Goal: Communication & Community: Answer question/provide support

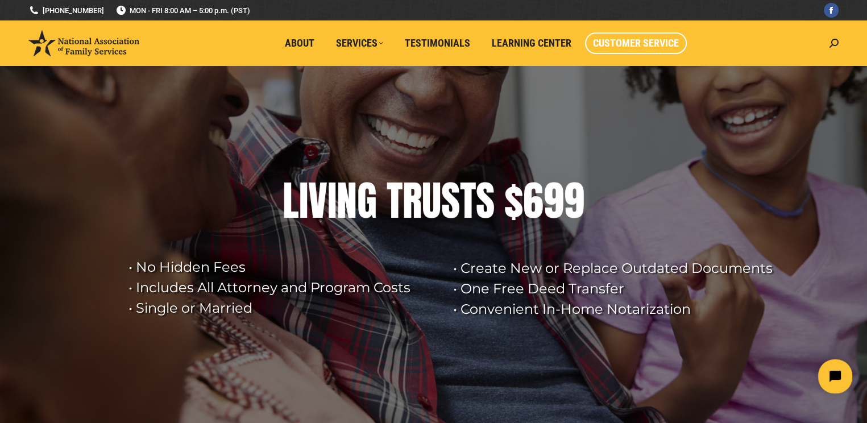
click at [631, 45] on span "Customer Service" at bounding box center [636, 43] width 86 height 13
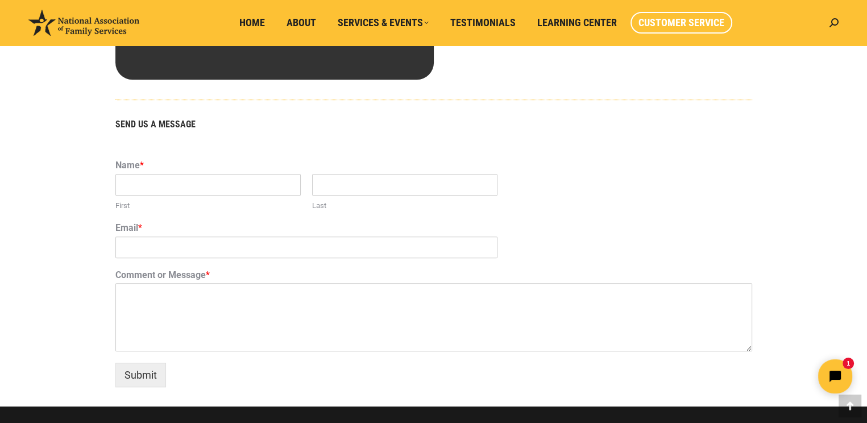
scroll to position [682, 0]
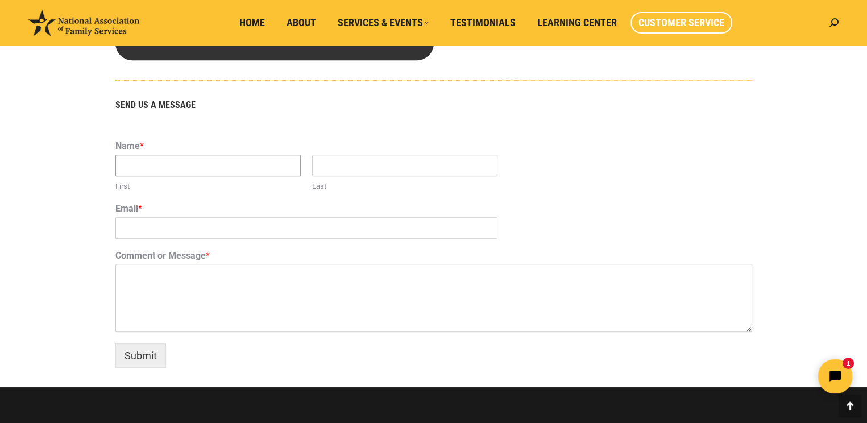
click at [248, 169] on input "First" at bounding box center [207, 166] width 185 height 22
type input "[PERSON_NAME]"
type input "[EMAIL_ADDRESS][DOMAIN_NAME]"
click at [315, 170] on input "[PERSON_NAME]" at bounding box center [404, 166] width 185 height 22
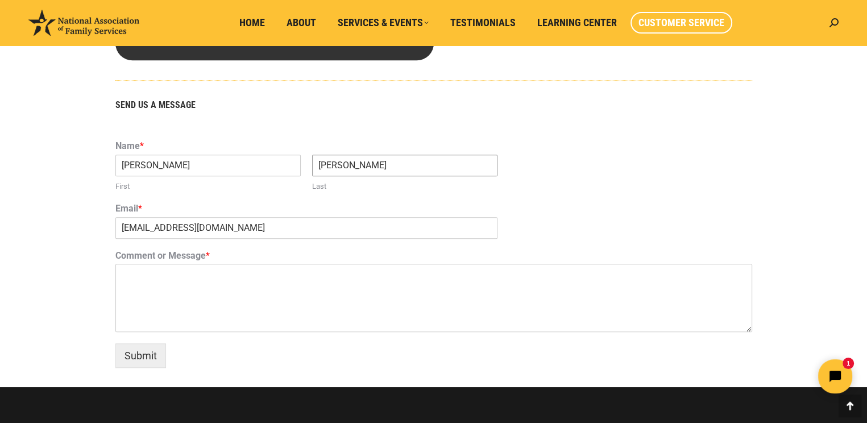
type input "[PERSON_NAME]"
click at [161, 279] on textarea "Comment or Message *" at bounding box center [433, 298] width 637 height 68
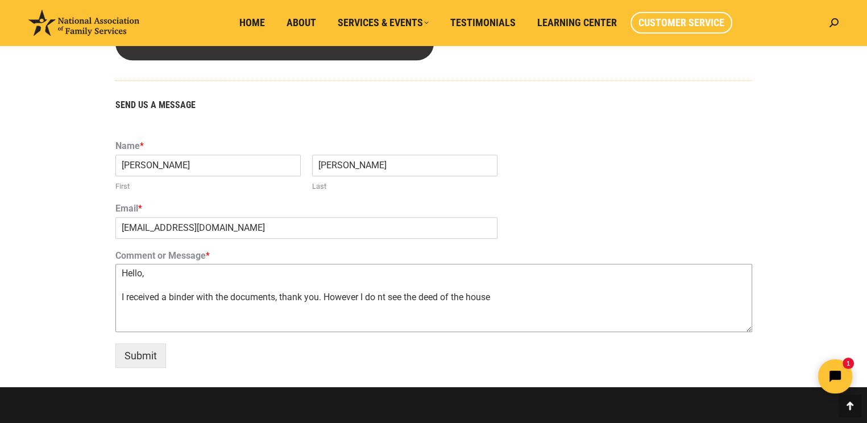
type textarea "Hello, I received a binder with the documents, thank you. However I do nt see t…"
